Goal: Check status: Check status

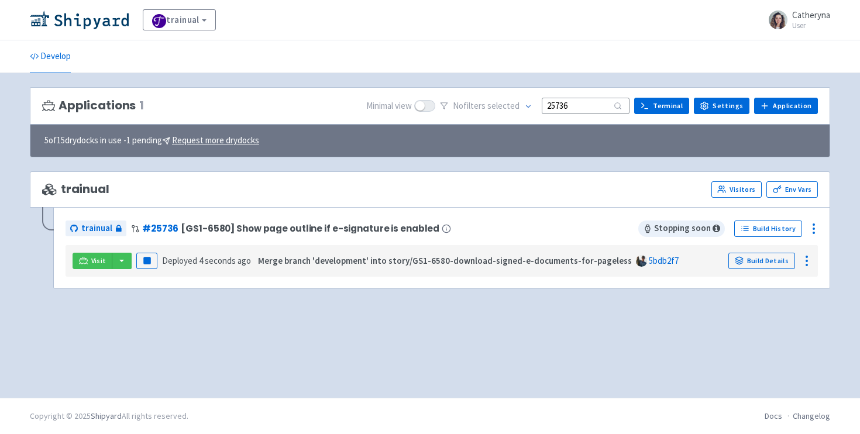
click at [586, 102] on input "25736" at bounding box center [586, 106] width 88 height 16
type input "25"
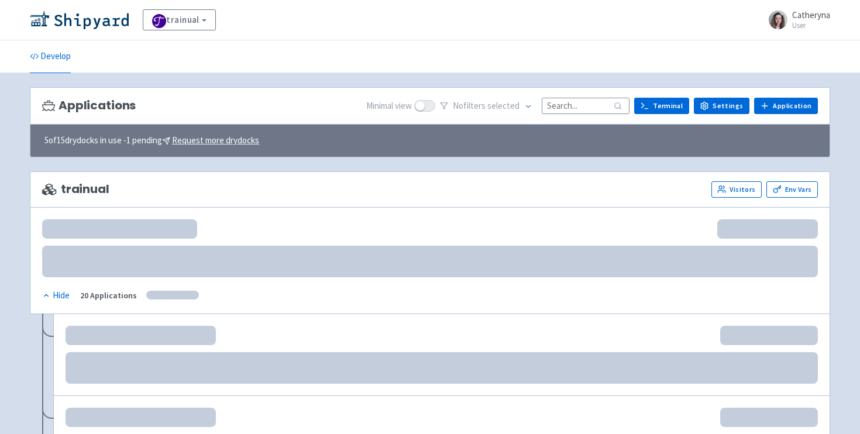
click at [566, 104] on input at bounding box center [586, 106] width 88 height 16
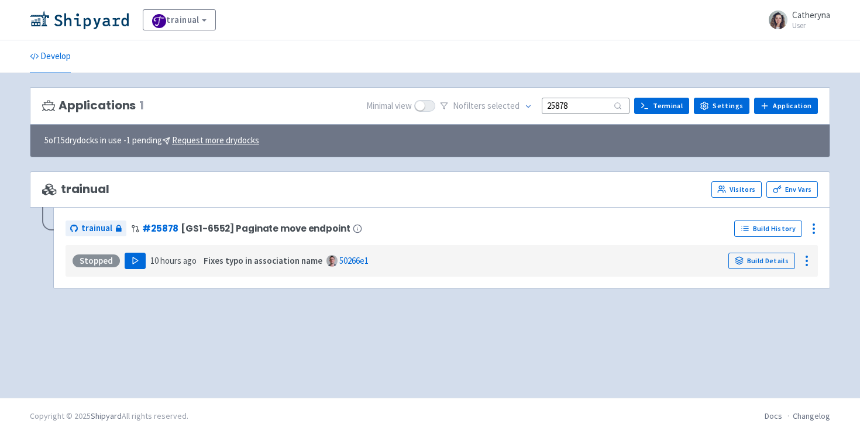
type input "25878"
click at [133, 261] on polygon "button" at bounding box center [135, 261] width 5 height 6
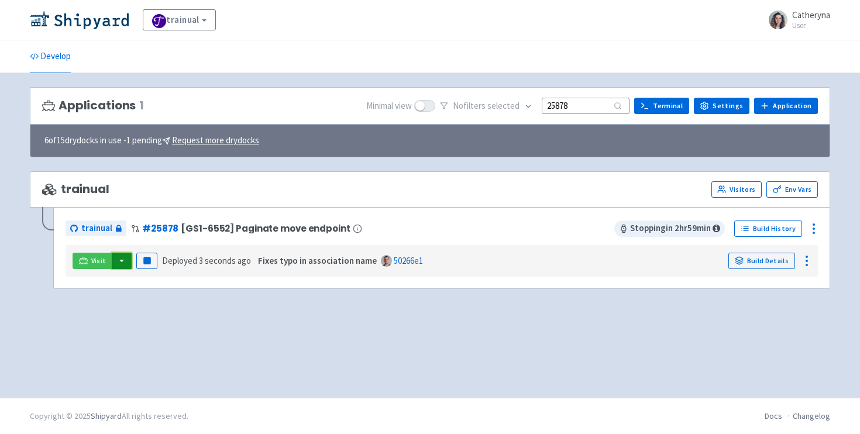
click at [124, 267] on button "button" at bounding box center [122, 261] width 20 height 16
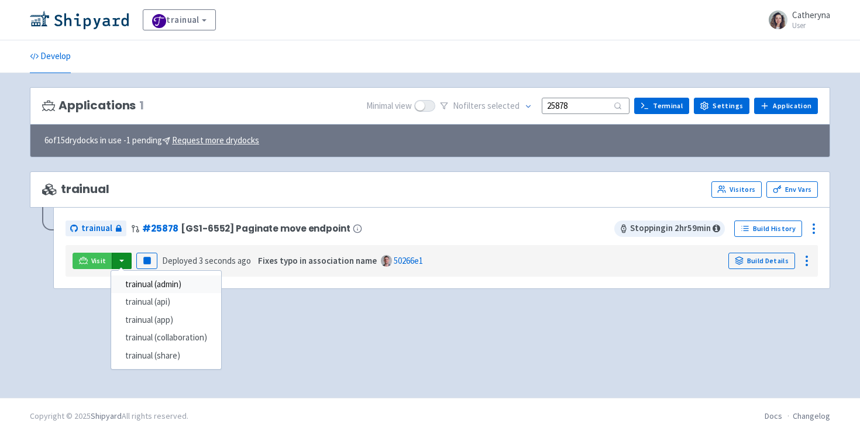
click at [186, 287] on link "trainual (admin)" at bounding box center [166, 285] width 110 height 18
